Goal: Communication & Community: Share content

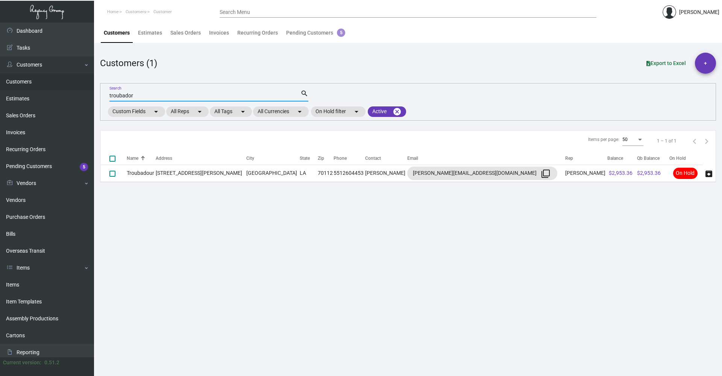
click at [149, 97] on input "troubador" at bounding box center [204, 96] width 191 height 6
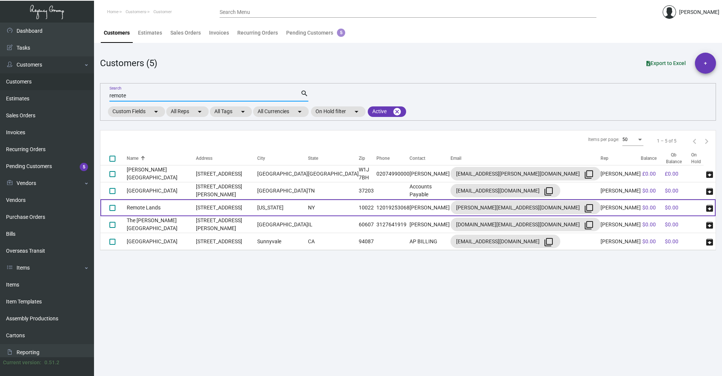
type input "remote"
click at [242, 208] on td "[STREET_ADDRESS]" at bounding box center [226, 207] width 61 height 17
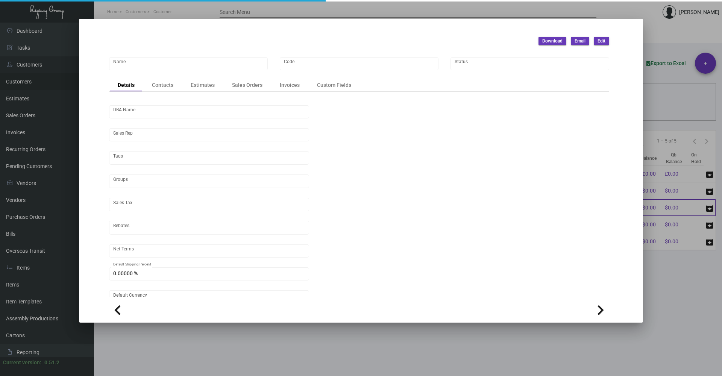
type input "Remote Lands"
type input "953"
type input "[PERSON_NAME]"
type input "[GEOGRAPHIC_DATA]-[GEOGRAPHIC_DATA] ([US_STATE][GEOGRAPHIC_DATA])"
type input "Net 30"
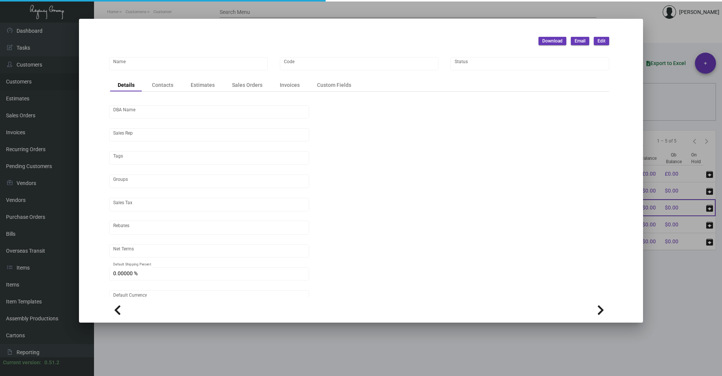
type input "United States Dollar $"
type input "$ 0.00"
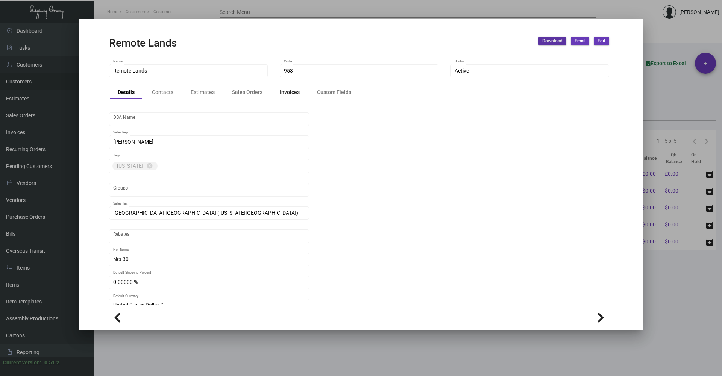
click at [290, 94] on div "Invoices" at bounding box center [290, 92] width 20 height 8
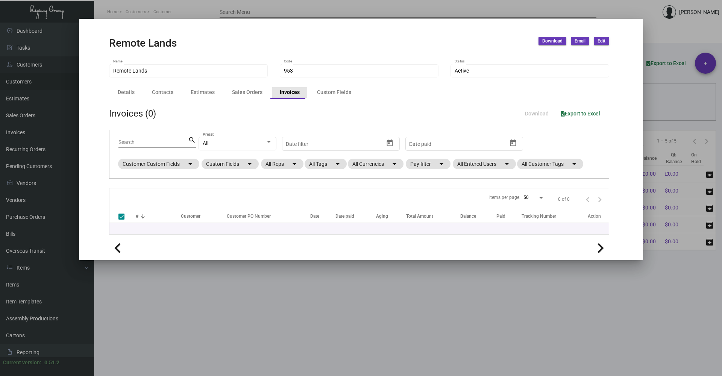
checkbox input "false"
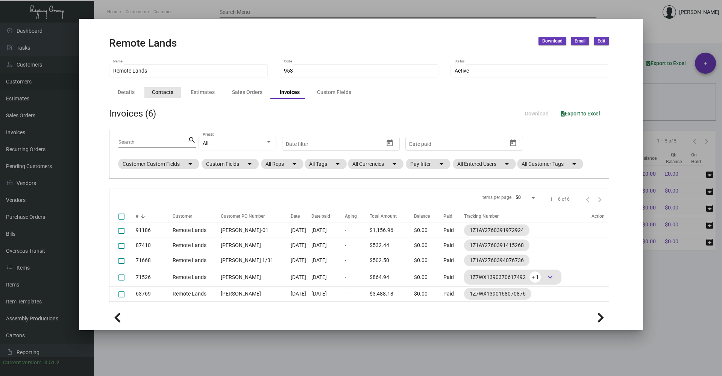
click at [169, 90] on div "Contacts" at bounding box center [162, 92] width 21 height 8
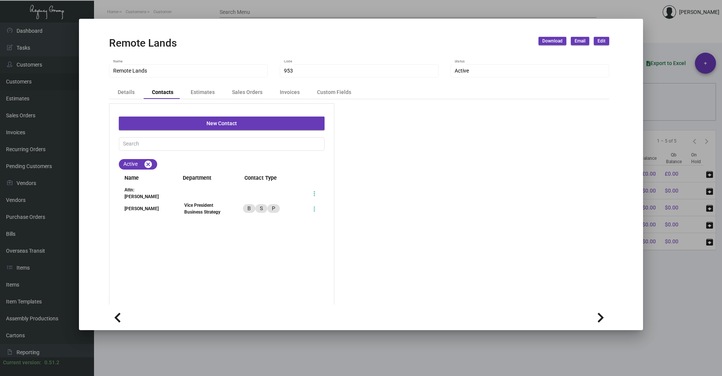
click at [595, 256] on div "New Contact Active cancel Name Department Contact Type Attn: [PERSON_NAME] [PER…" at bounding box center [359, 238] width 500 height 271
click at [686, 296] on div at bounding box center [361, 188] width 722 height 376
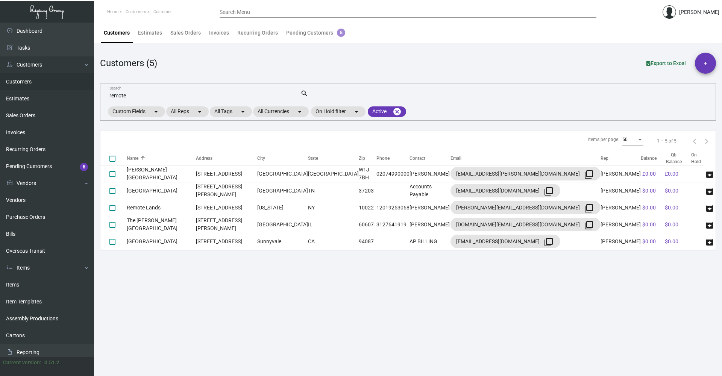
click at [151, 98] on input "remote" at bounding box center [204, 96] width 191 height 6
type input "bellmor"
checkbox input "true"
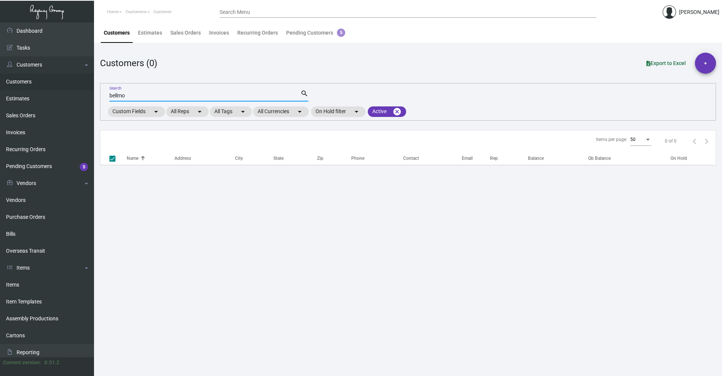
type input "bellmoo"
checkbox input "false"
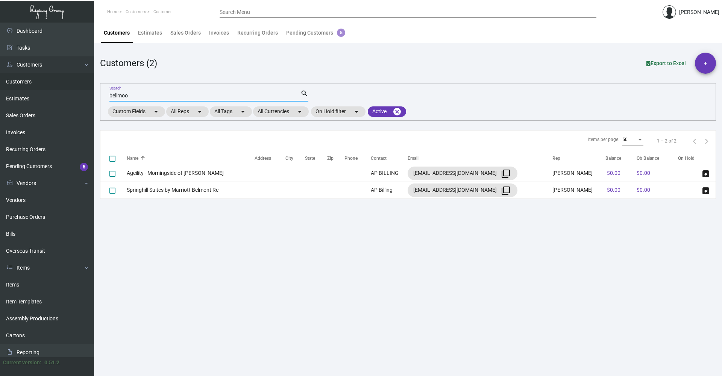
type input "bellmoor"
checkbox input "true"
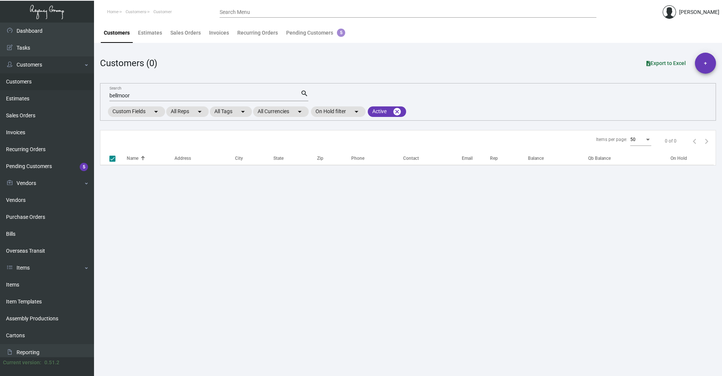
click at [483, 249] on main "Customers Estimates Sales Orders Invoices Recurring Orders Pending Customers 5 …" at bounding box center [408, 200] width 628 height 354
click at [525, 303] on main "Customers Estimates Sales Orders Invoices Recurring Orders Pending Customers 5 …" at bounding box center [408, 200] width 628 height 354
click at [134, 97] on input "bellmoor" at bounding box center [204, 96] width 191 height 6
type input "b"
checkbox input "false"
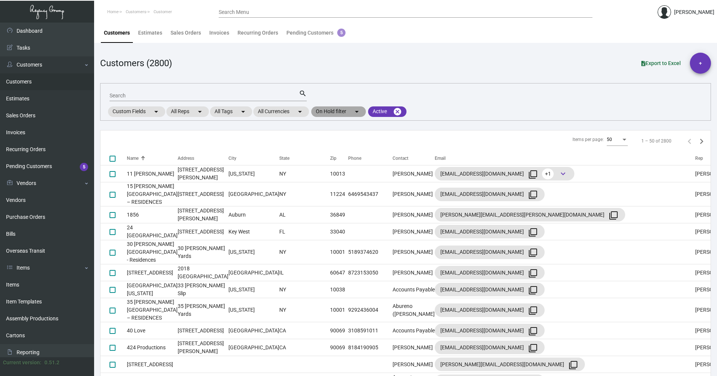
click at [349, 115] on mat-chip "On Hold filter arrow_drop_down" at bounding box center [338, 111] width 55 height 11
click at [336, 146] on span "On Hold" at bounding box center [337, 147] width 19 height 9
click at [322, 150] on input "On Hold" at bounding box center [322, 150] width 0 height 0
checkbox input "true"
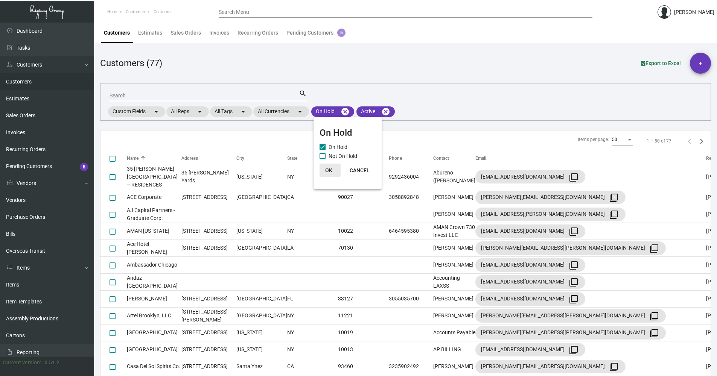
click at [328, 167] on span "OK" at bounding box center [328, 170] width 7 height 6
click at [149, 156] on div "Name" at bounding box center [154, 158] width 55 height 7
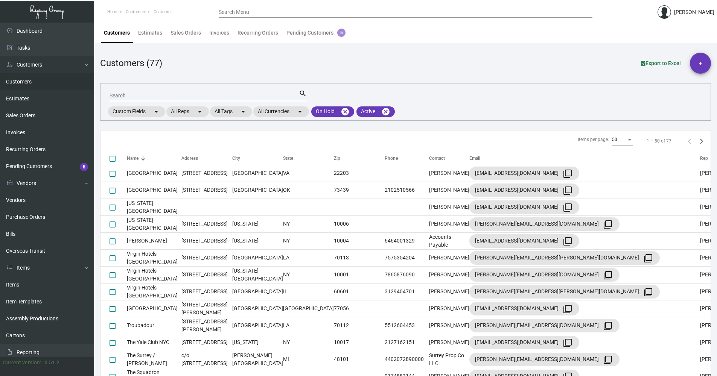
click at [149, 156] on div "Name" at bounding box center [154, 158] width 55 height 7
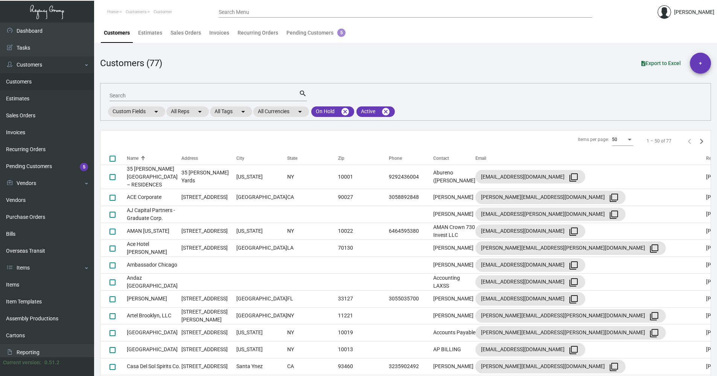
click at [149, 156] on div "Name" at bounding box center [154, 158] width 55 height 7
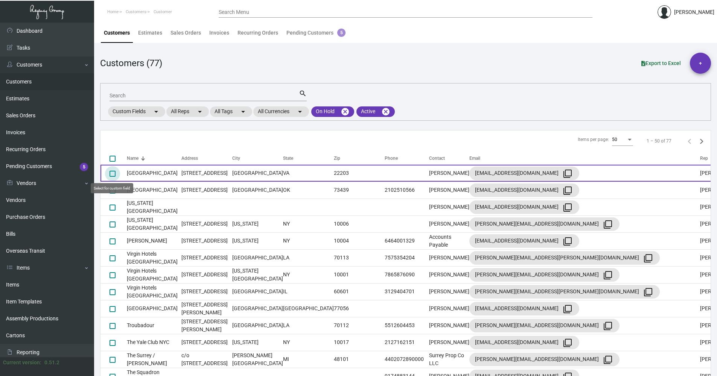
click at [112, 175] on span at bounding box center [112, 174] width 6 height 6
click at [112, 177] on input "select row 1" at bounding box center [112, 177] width 0 height 0
checkbox input "true"
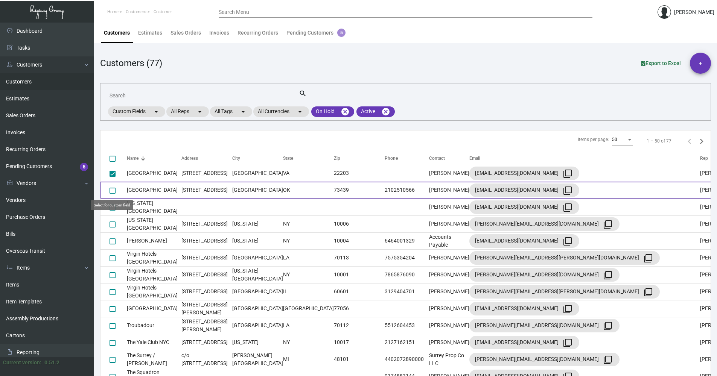
click at [111, 188] on span at bounding box center [112, 191] width 6 height 6
click at [112, 194] on input "select row 2" at bounding box center [112, 194] width 0 height 0
checkbox input "true"
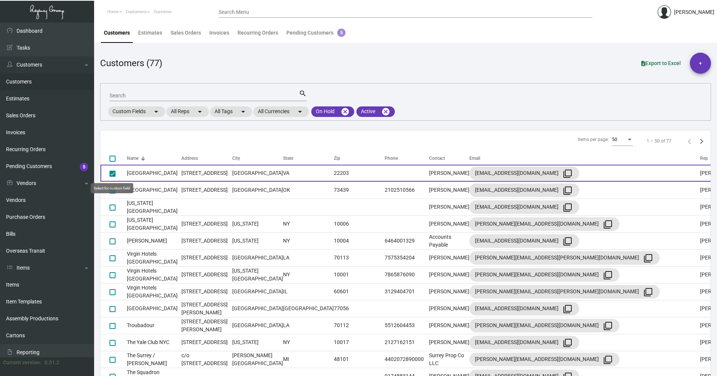
click at [114, 175] on span at bounding box center [112, 174] width 6 height 6
click at [112, 177] on input "deselect row 1" at bounding box center [112, 177] width 0 height 0
checkbox input "false"
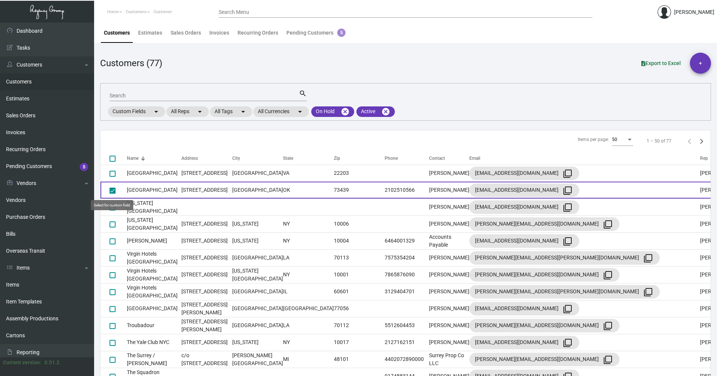
click at [110, 188] on mat-checkbox at bounding box center [112, 190] width 6 height 8
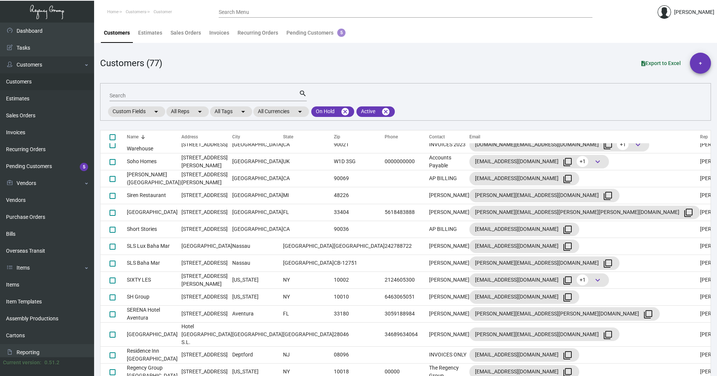
scroll to position [489, 0]
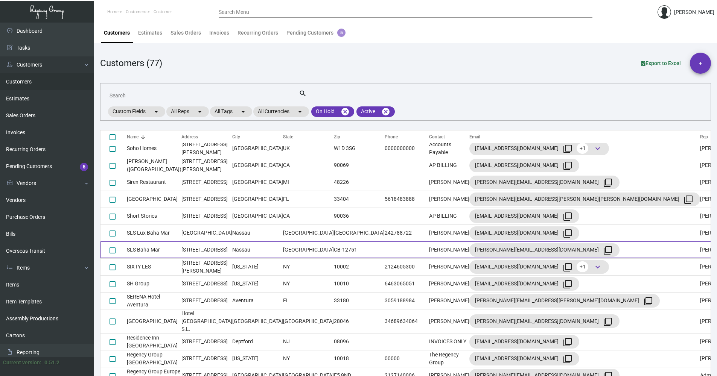
click at [169, 243] on td "SLS Baha Mar" at bounding box center [154, 250] width 55 height 17
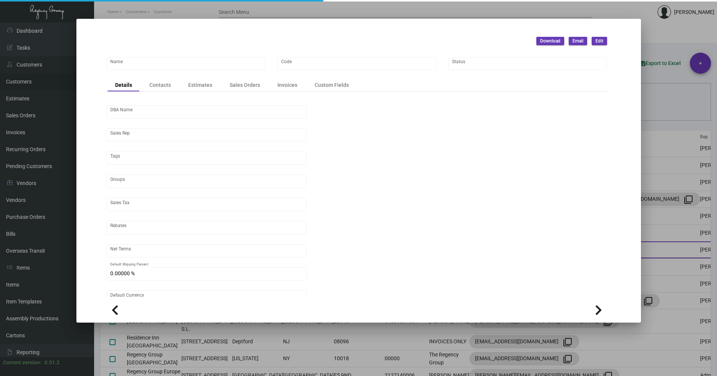
type input "SLS Baha Mar"
type input "108"
type input "[PERSON_NAME]"
type input "Out of State"
type input "Net 30"
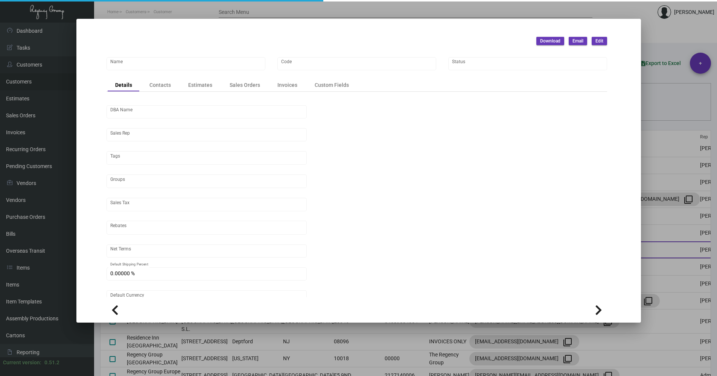
type input "United States Dollar $"
type input "$ 0.00"
checkbox input "true"
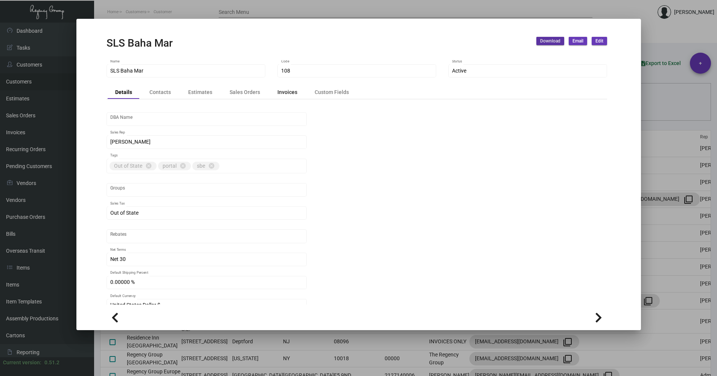
click at [296, 87] on div "Invoices" at bounding box center [287, 92] width 35 height 11
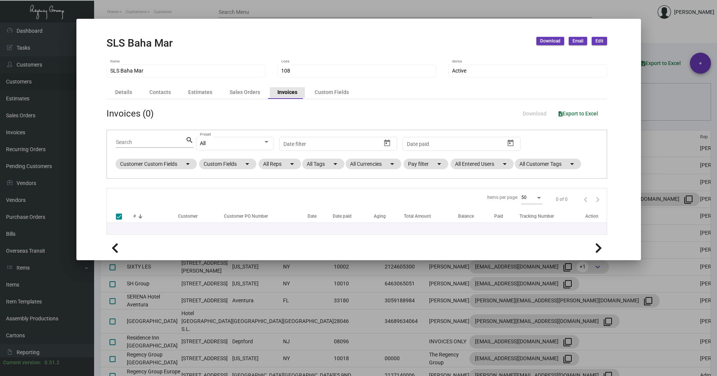
checkbox input "false"
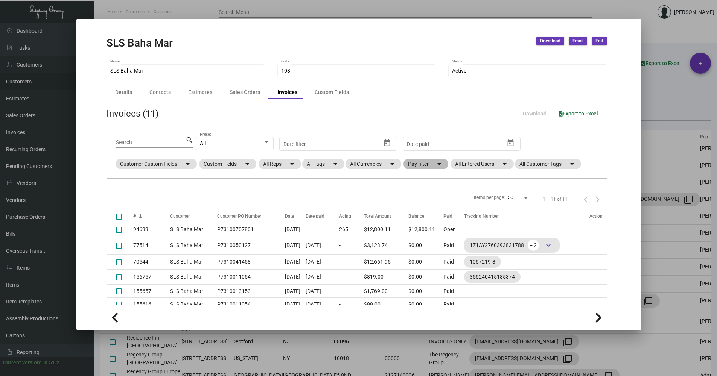
click at [413, 165] on mat-chip "Pay filter arrow_drop_down" at bounding box center [425, 164] width 45 height 11
click at [424, 212] on span "Open" at bounding box center [426, 209] width 12 height 9
click at [414, 213] on input "Open" at bounding box center [414, 213] width 0 height 0
checkbox input "true"
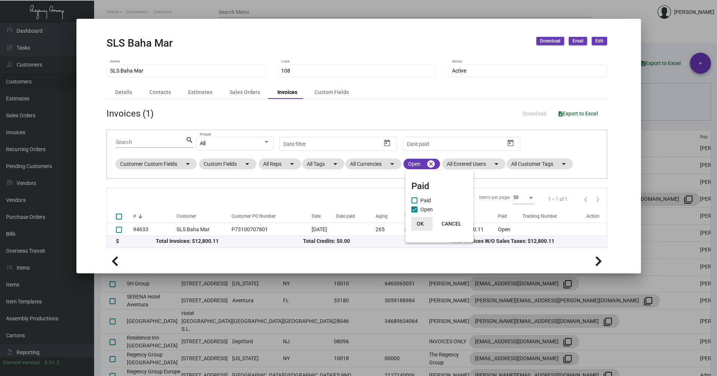
click at [421, 225] on span "OK" at bounding box center [419, 224] width 7 height 6
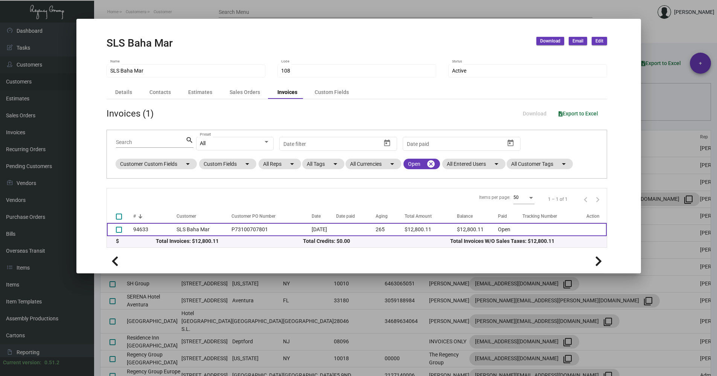
click at [188, 228] on td "SLS Baha Mar" at bounding box center [201, 229] width 51 height 13
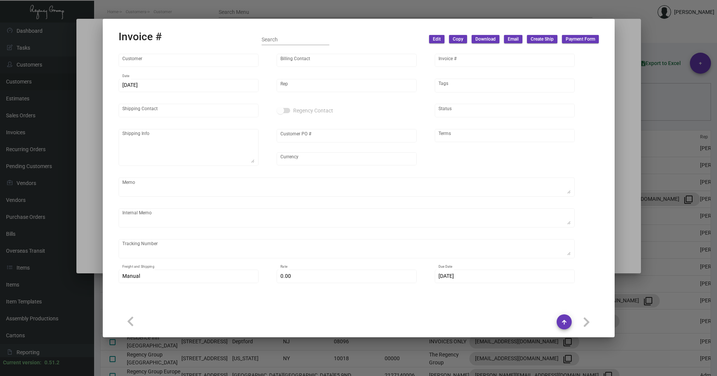
type input "SLS Baha Mar"
type input "[PERSON_NAME]"
type input "94633"
type input "[DATE]"
type input "[PERSON_NAME]"
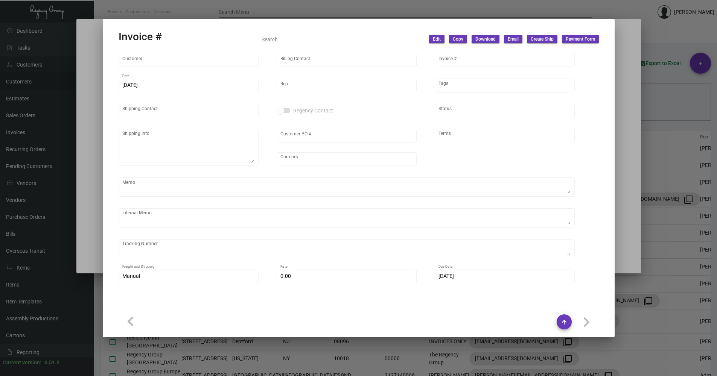
type input "CTF BM Operations - SLS"
type textarea "SLS Baha Mar - CTF BM Operations - SLS [STREET_ADDRESS]"
type input "P73100707801"
type input "United States Dollar $"
type input "Net 30"
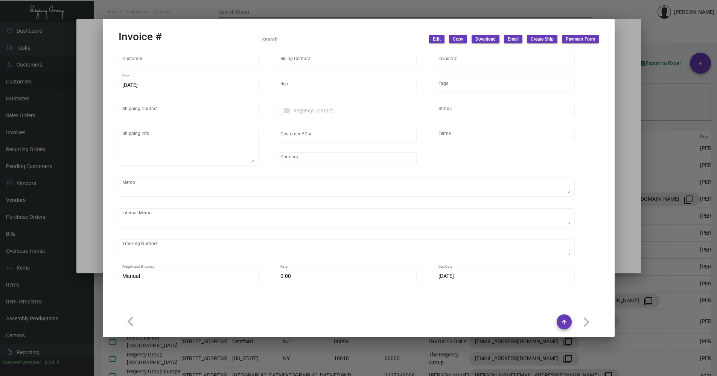
type textarea "11/14 - 3 pallets fast freight/2DAY TRANS $580.00 - 1090906-5"
type input "8.90000 %"
type input "[DATE]"
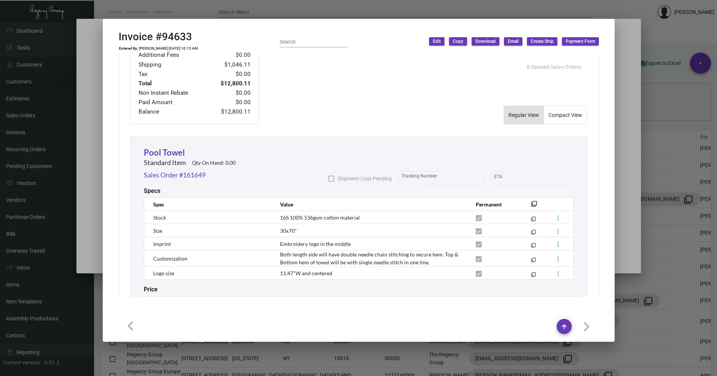
scroll to position [376, 0]
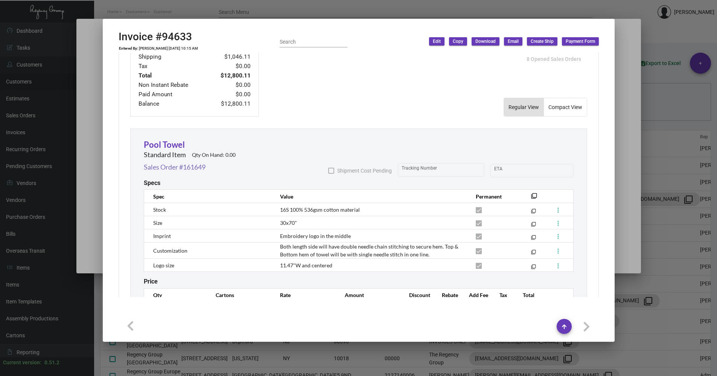
click at [182, 166] on link "Sales Order #161649" at bounding box center [175, 167] width 62 height 10
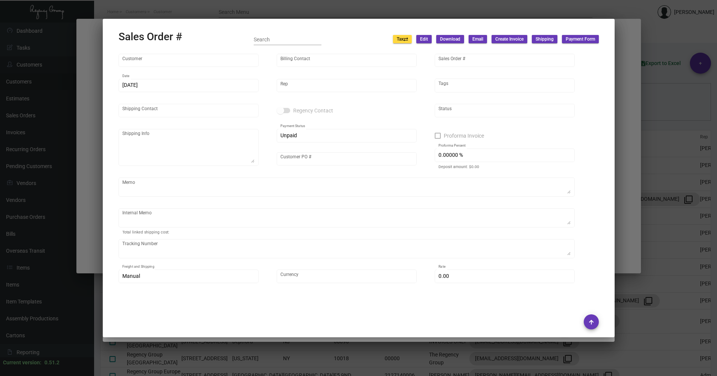
type input "SLS Baha Mar"
type input "[PERSON_NAME]"
type input "161649"
type input "[DATE]"
type input "[PERSON_NAME]"
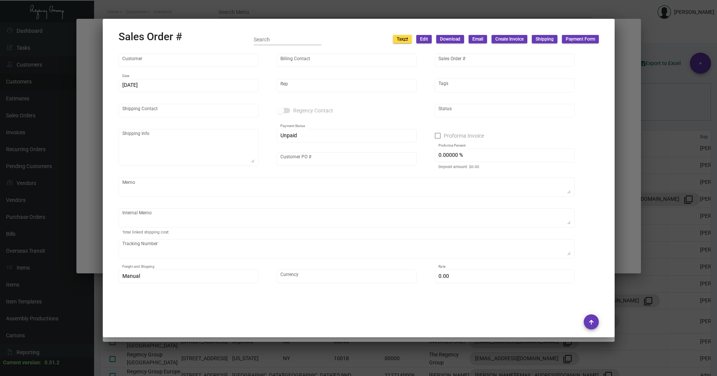
type input "CTF BM Operations - SLS"
type textarea "SLS Baha Mar - CTF BM Operations - SLS [STREET_ADDRESS]"
type input "P73100707801"
type textarea "11/14 - 3 pallets fast freight/2DAY TRANS $580.00 - 1090906-5"
type input "United States Dollar $"
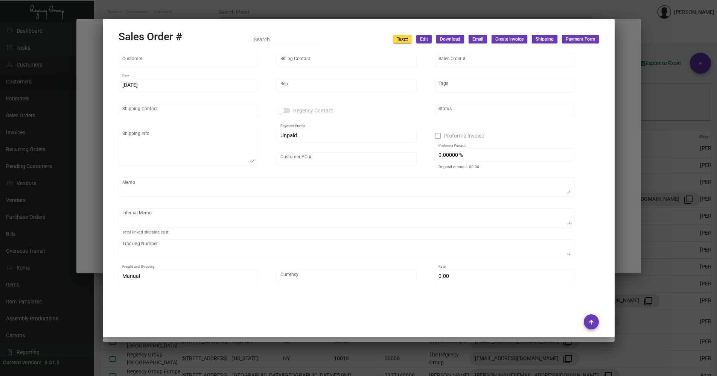
type input "8.90000 %"
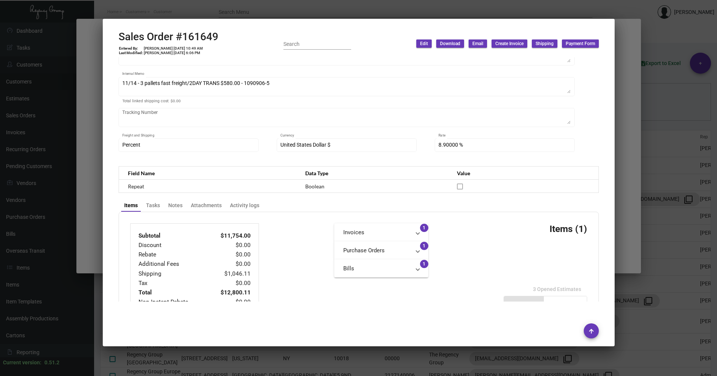
scroll to position [113, 0]
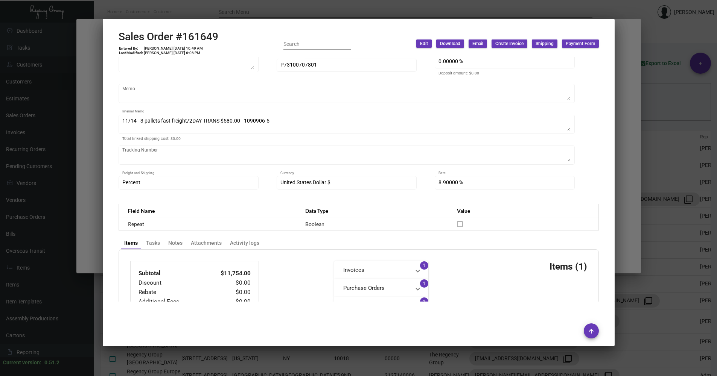
click at [620, 229] on div at bounding box center [358, 188] width 717 height 376
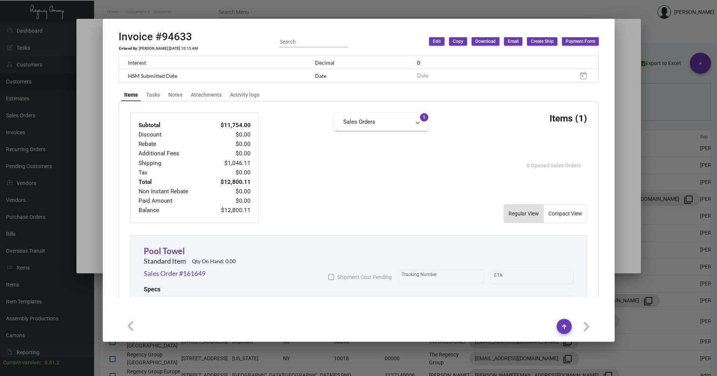
scroll to position [82, 0]
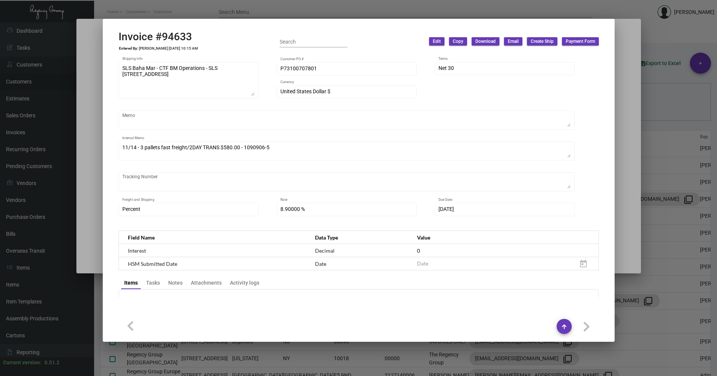
click at [600, 28] on mat-dialog-container "Invoice #94633 Entered By: [PERSON_NAME] [DATE] 10:15 AM Search Edit Copy Downl…" at bounding box center [359, 180] width 512 height 323
click at [511, 42] on span "Email" at bounding box center [512, 41] width 11 height 6
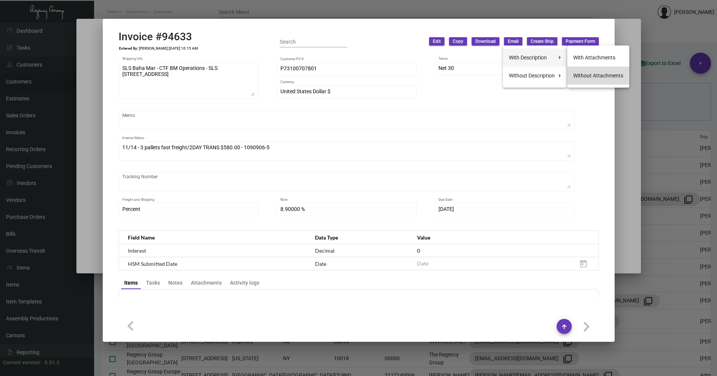
click at [605, 74] on button "Without Attachments" at bounding box center [598, 76] width 62 height 18
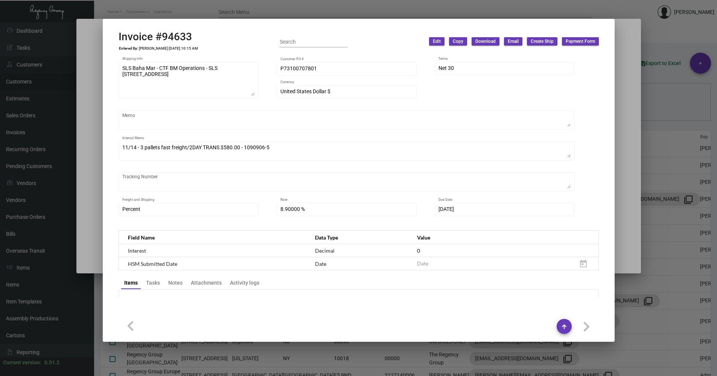
click at [584, 314] on div at bounding box center [359, 327] width 480 height 26
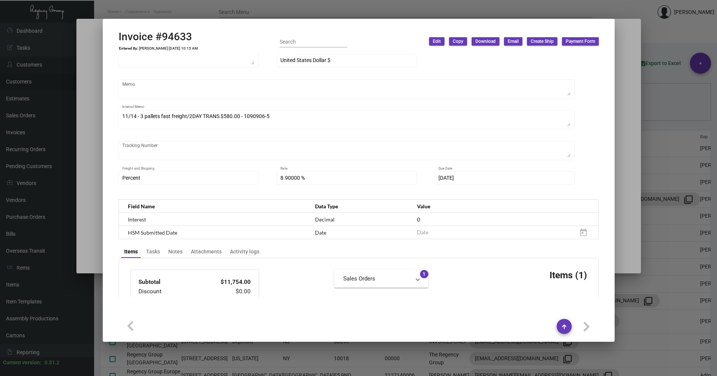
scroll to position [0, 0]
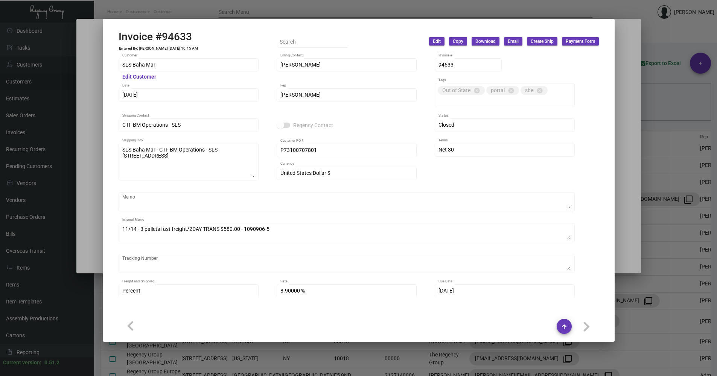
click at [626, 193] on div at bounding box center [358, 188] width 717 height 376
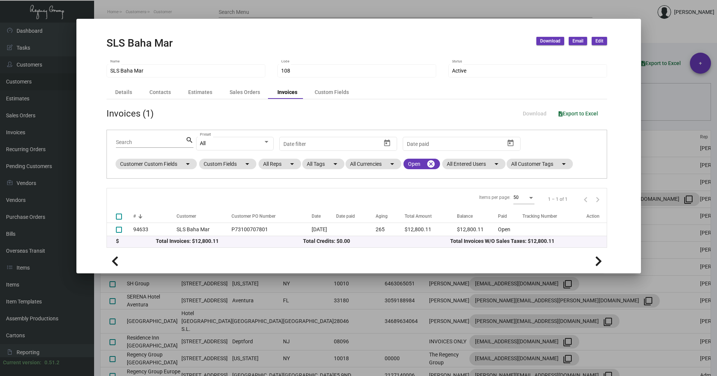
click at [670, 102] on div at bounding box center [358, 188] width 717 height 376
